Goal: Book appointment/travel/reservation

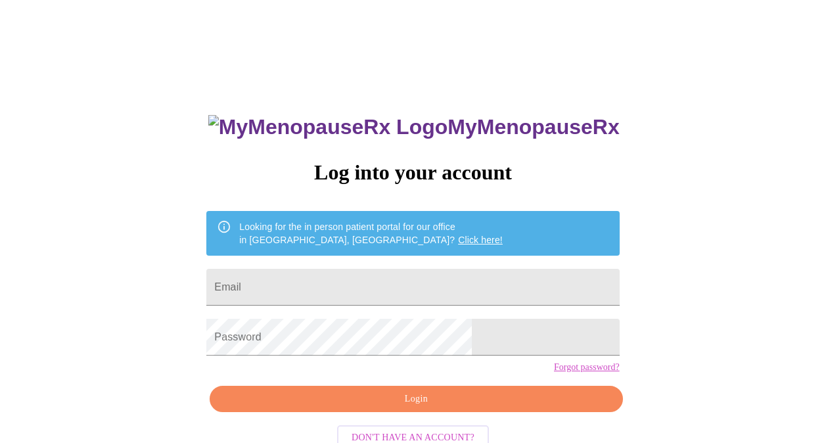
scroll to position [36, 0]
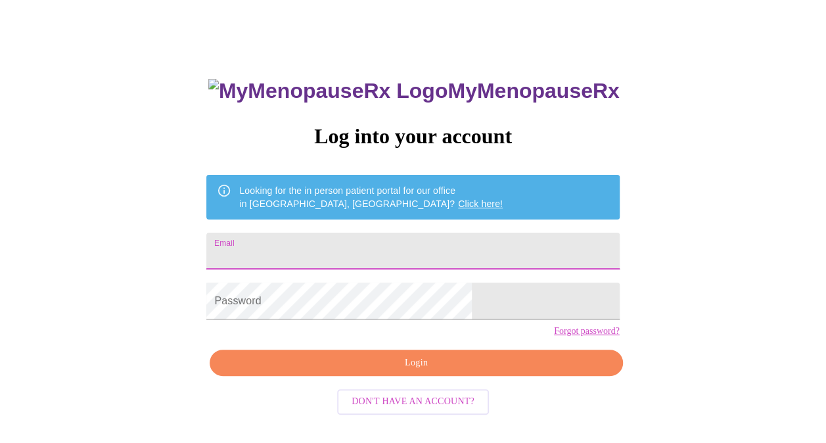
click at [337, 249] on input "Email" at bounding box center [412, 251] width 413 height 37
type input "[EMAIL_ADDRESS][DOMAIN_NAME]"
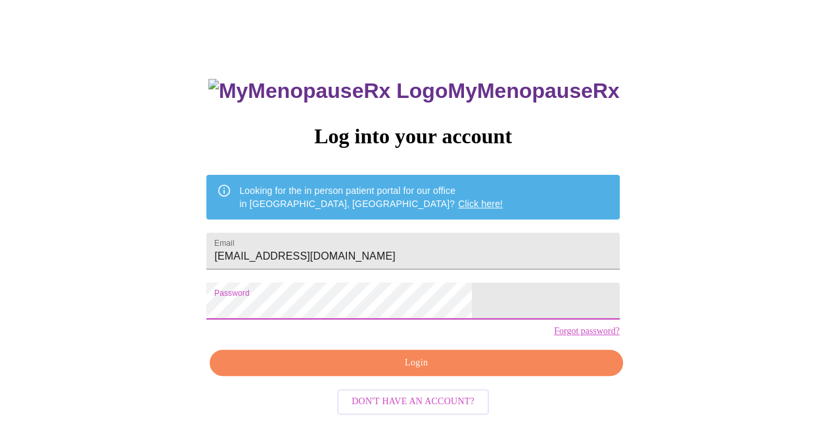
click at [421, 371] on span "Login" at bounding box center [416, 363] width 383 height 16
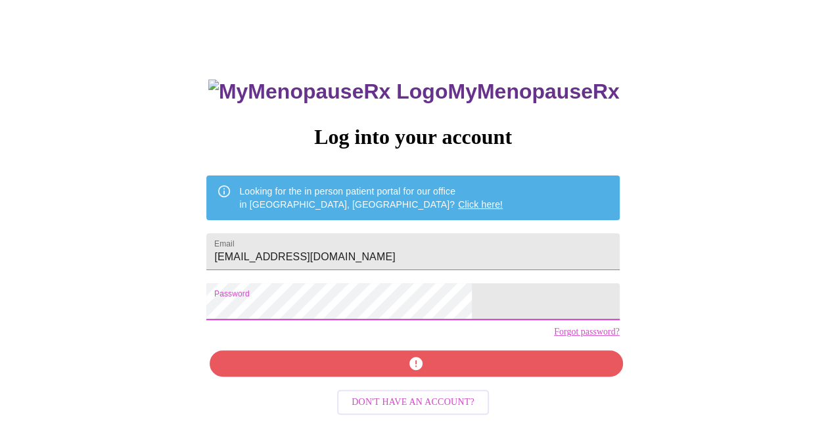
click at [227, 325] on div "MyMenopauseRx Log into your account Looking for the in person patient portal fo…" at bounding box center [413, 236] width 816 height 532
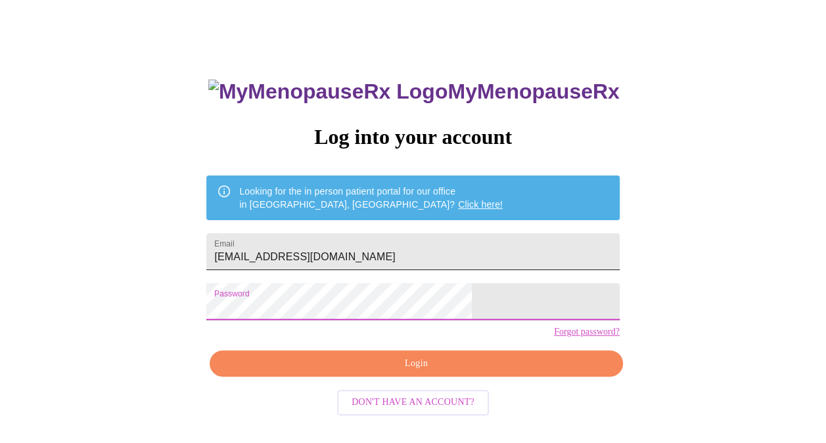
scroll to position [36, 0]
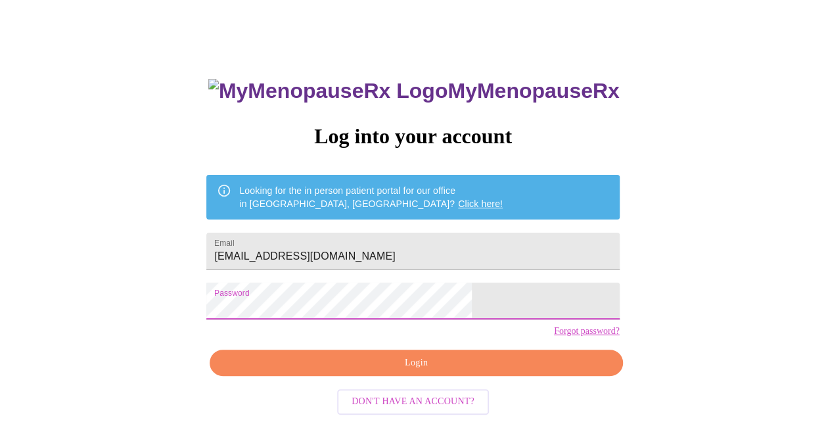
click at [411, 371] on span "Login" at bounding box center [416, 363] width 383 height 16
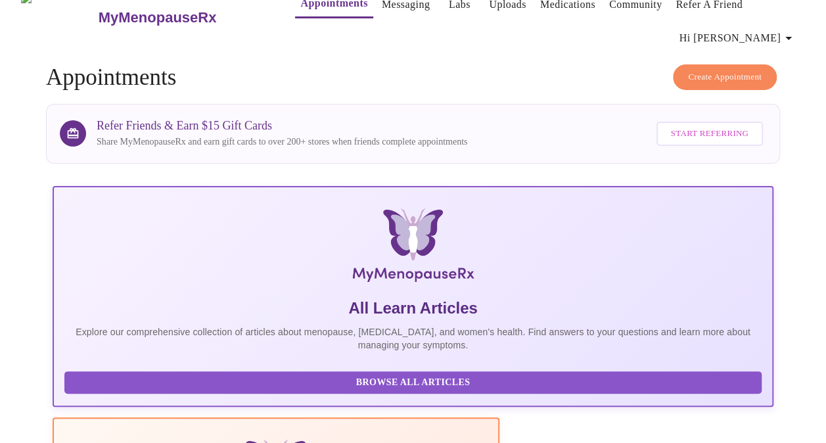
scroll to position [36, 0]
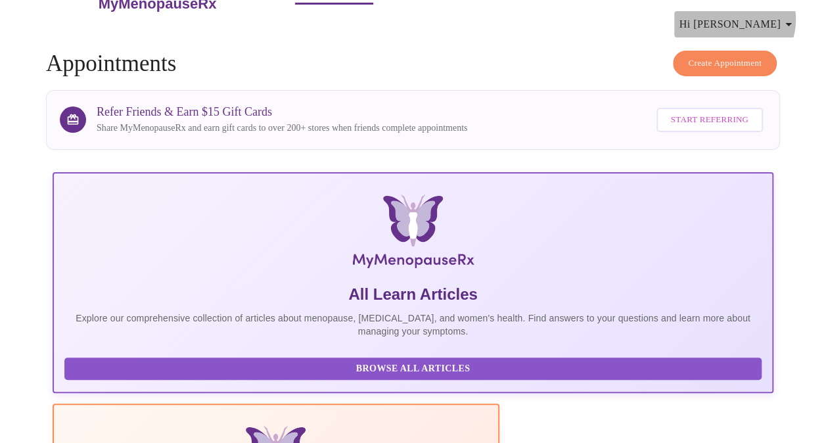
click at [793, 16] on icon "button" at bounding box center [789, 24] width 16 height 16
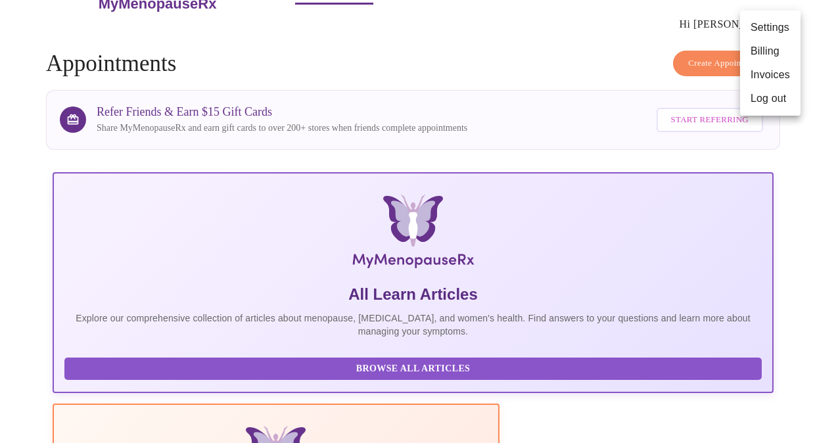
click at [793, 14] on ul "Settings Billing Invoices Log out" at bounding box center [770, 63] width 60 height 105
click at [722, 57] on div at bounding box center [418, 221] width 836 height 443
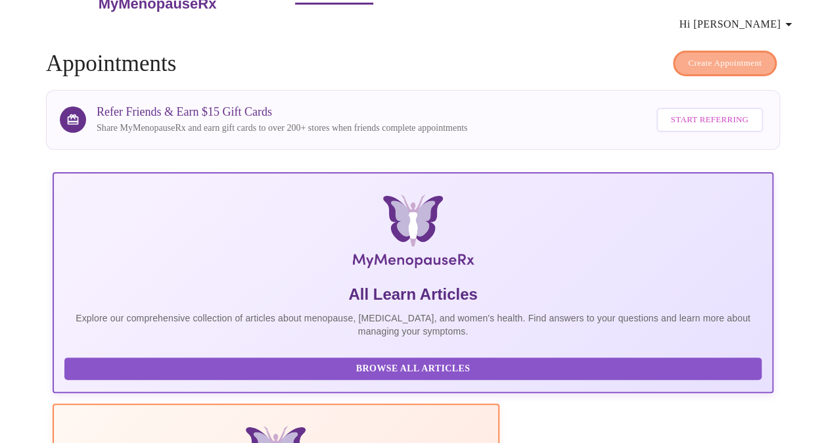
click at [722, 56] on span "Create Appointment" at bounding box center [725, 63] width 74 height 15
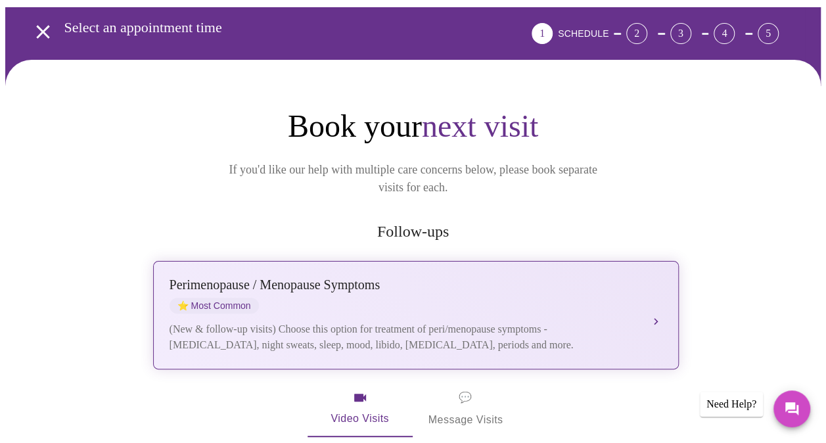
scroll to position [131, 0]
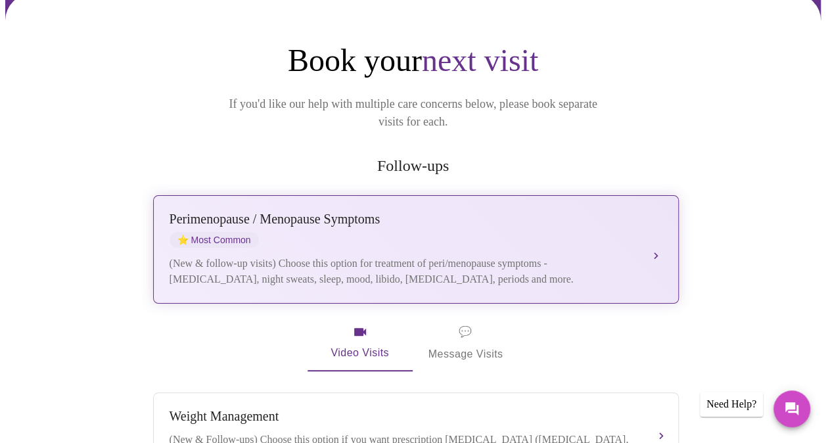
click at [524, 229] on div "[MEDICAL_DATA] / Menopause Symptoms ⭐ Most Common (New & follow-up visits) Choo…" at bounding box center [416, 250] width 493 height 76
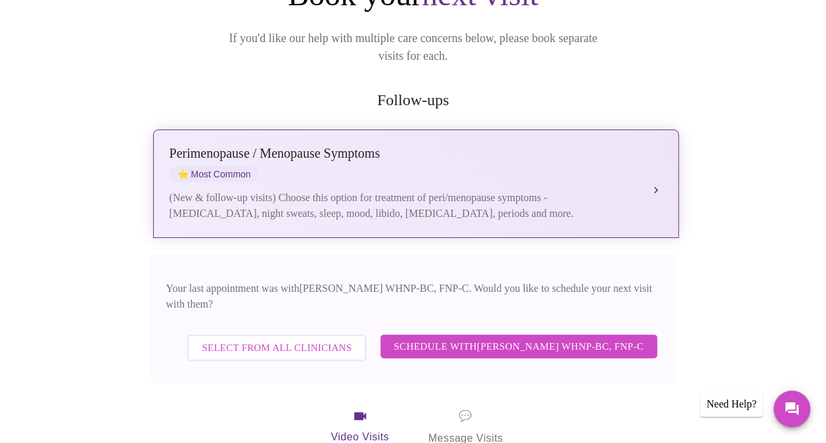
scroll to position [263, 0]
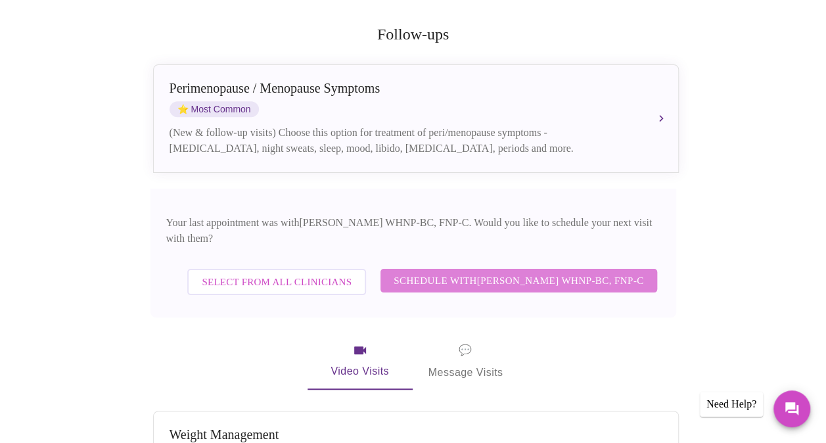
click at [526, 272] on span "Schedule with [PERSON_NAME] WHNP-BC, FNP-C" at bounding box center [519, 280] width 250 height 17
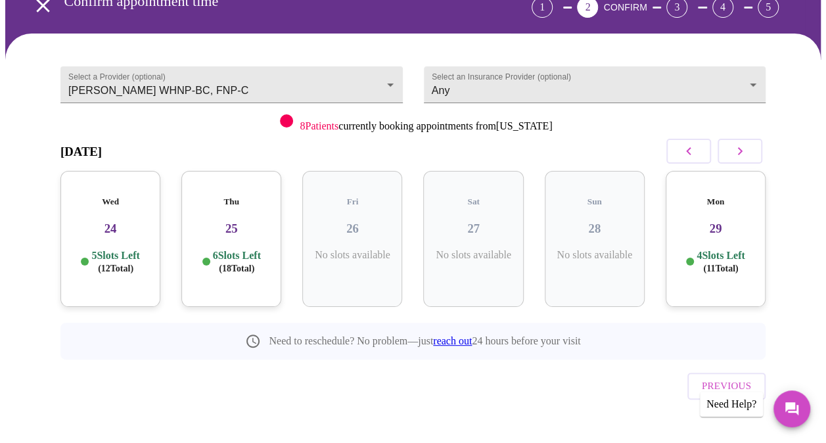
click at [740, 151] on icon "button" at bounding box center [740, 151] width 16 height 16
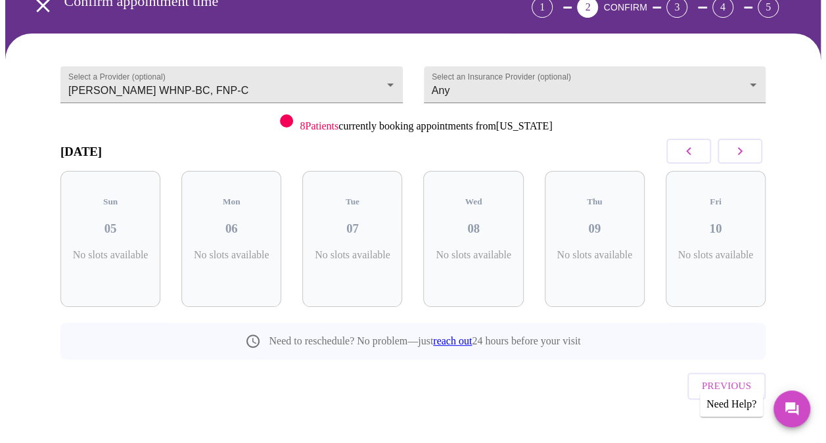
click at [740, 151] on icon "button" at bounding box center [740, 151] width 16 height 16
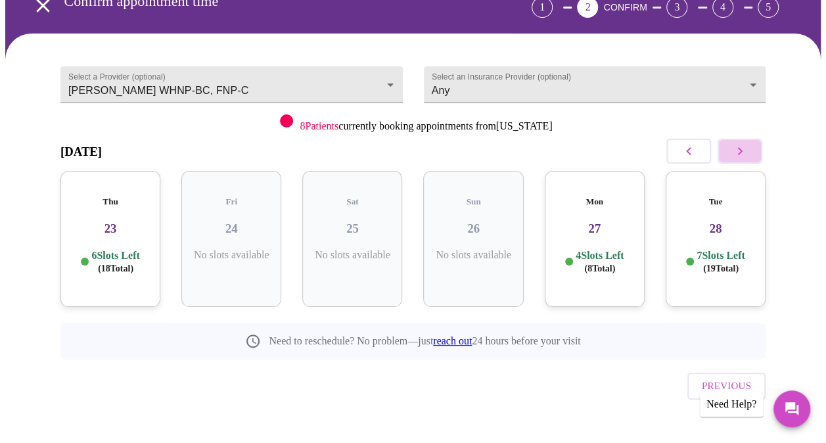
click at [740, 151] on icon "button" at bounding box center [740, 151] width 16 height 16
click at [247, 224] on div "Thu 30 6 Slots Left ( 17 Total)" at bounding box center [231, 239] width 100 height 136
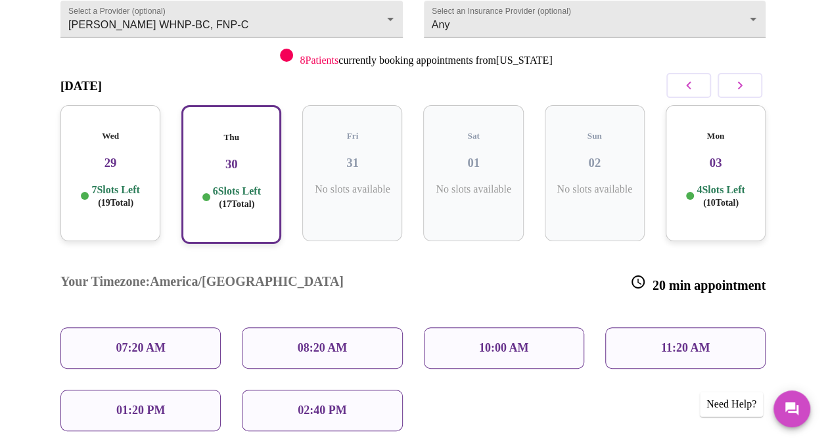
scroll to position [224, 0]
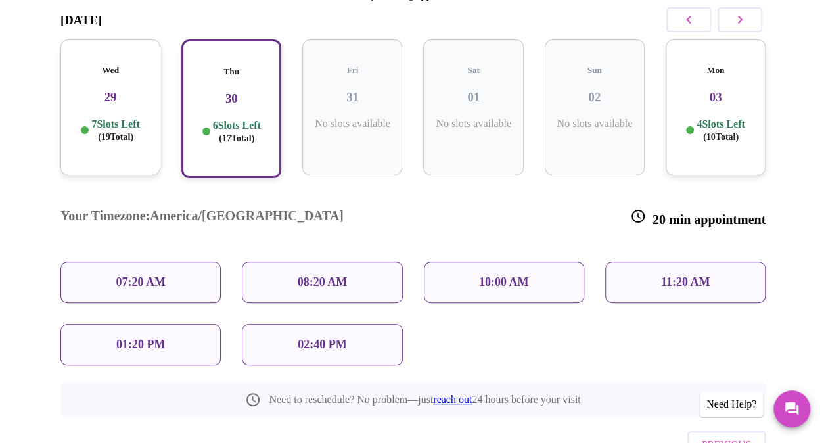
click at [310, 338] on p "02:40 PM" at bounding box center [322, 345] width 49 height 14
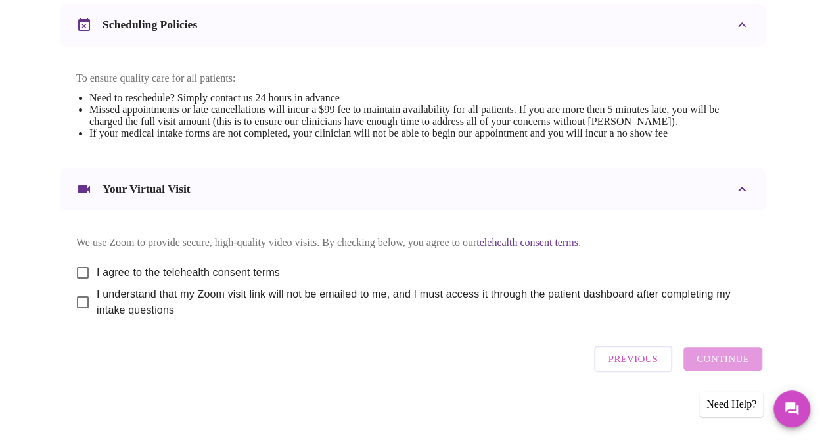
scroll to position [532, 0]
click at [74, 267] on input "I agree to the telehealth consent terms" at bounding box center [83, 273] width 28 height 28
checkbox input "true"
click at [79, 304] on input "I understand that my Zoom visit link will not be emailed to me, and I must acce…" at bounding box center [83, 303] width 28 height 28
checkbox input "true"
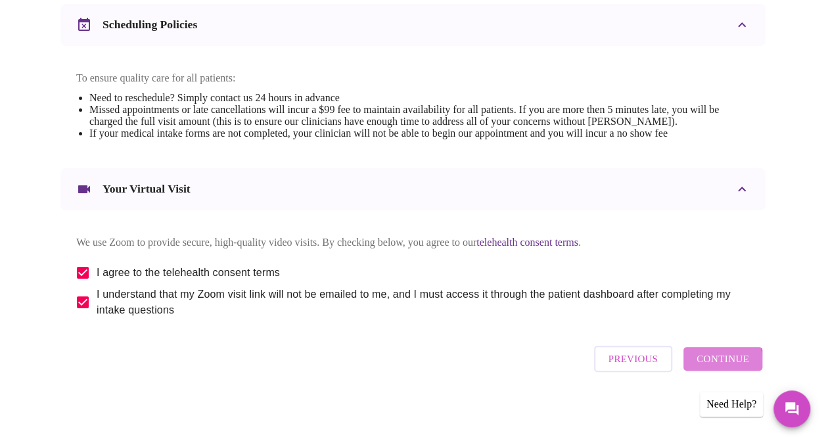
click at [726, 368] on span "Continue" at bounding box center [723, 358] width 53 height 17
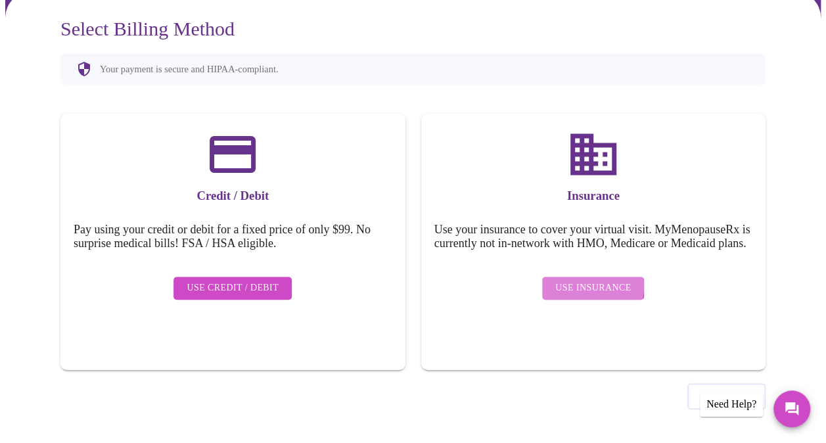
click at [590, 289] on span "Use Insurance" at bounding box center [594, 288] width 76 height 16
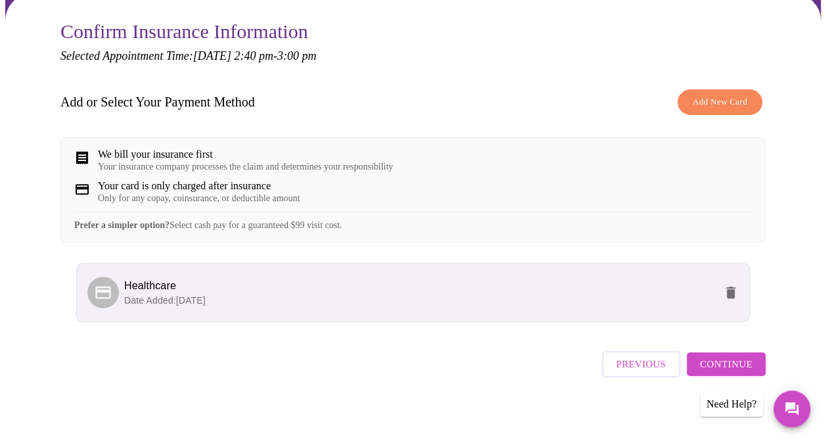
scroll to position [145, 0]
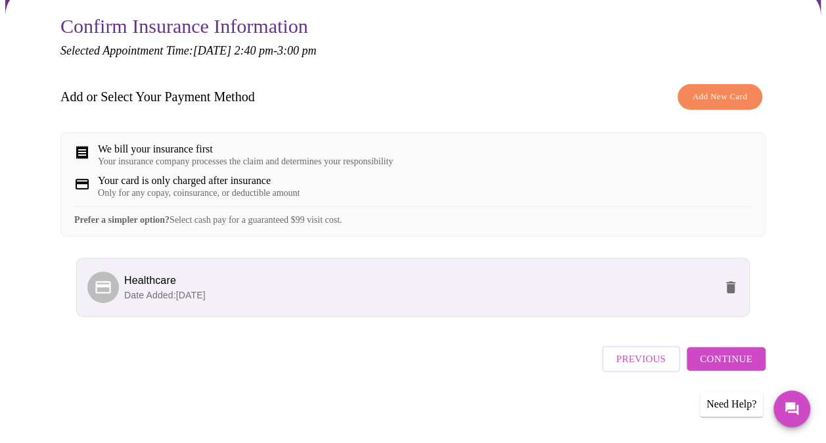
click at [266, 285] on span "Healthcare" at bounding box center [419, 281] width 591 height 16
click at [348, 295] on p "Date Added: [DATE]" at bounding box center [419, 295] width 591 height 13
click at [727, 359] on span "Continue" at bounding box center [726, 358] width 53 height 17
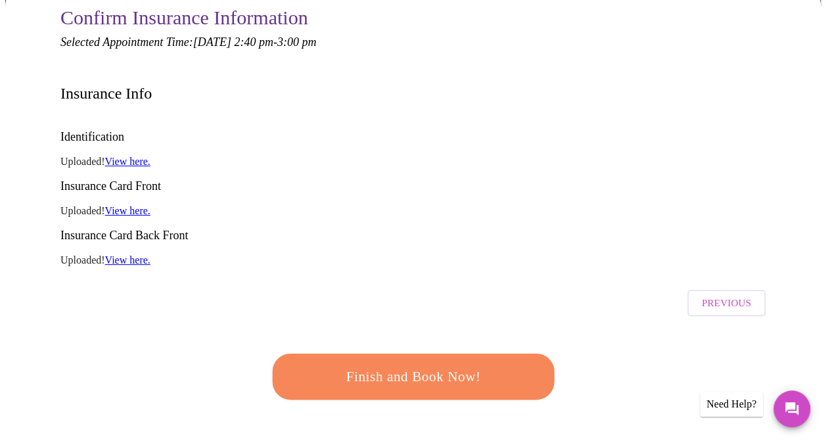
click at [436, 365] on span "Finish and Book Now!" at bounding box center [413, 377] width 243 height 24
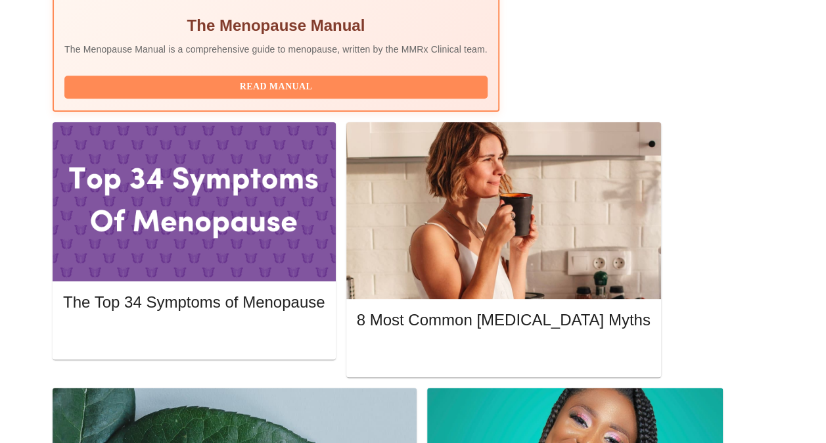
scroll to position [470, 0]
